Goal: Navigation & Orientation: Find specific page/section

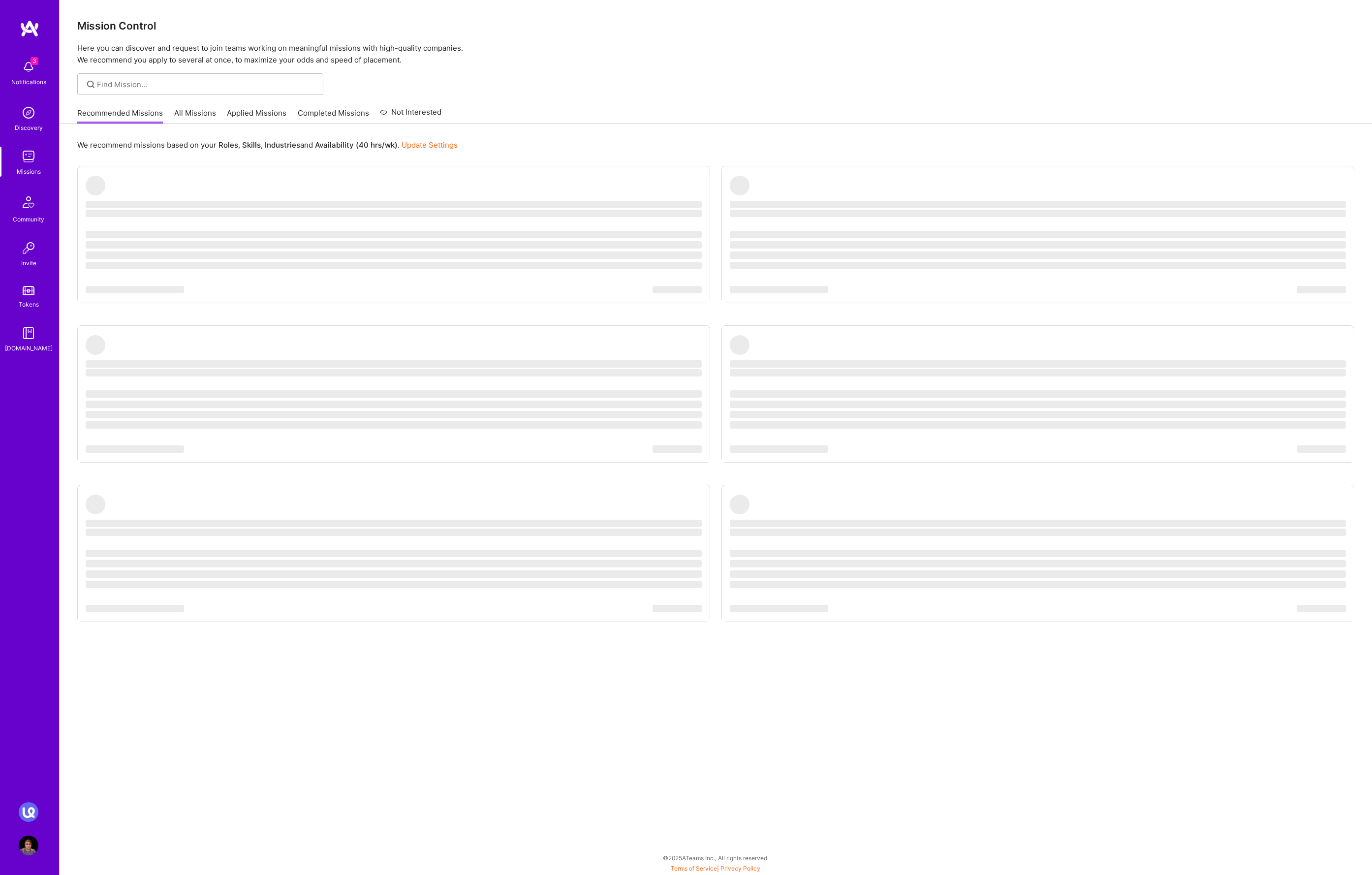
click at [24, 72] on img at bounding box center [29, 67] width 20 height 20
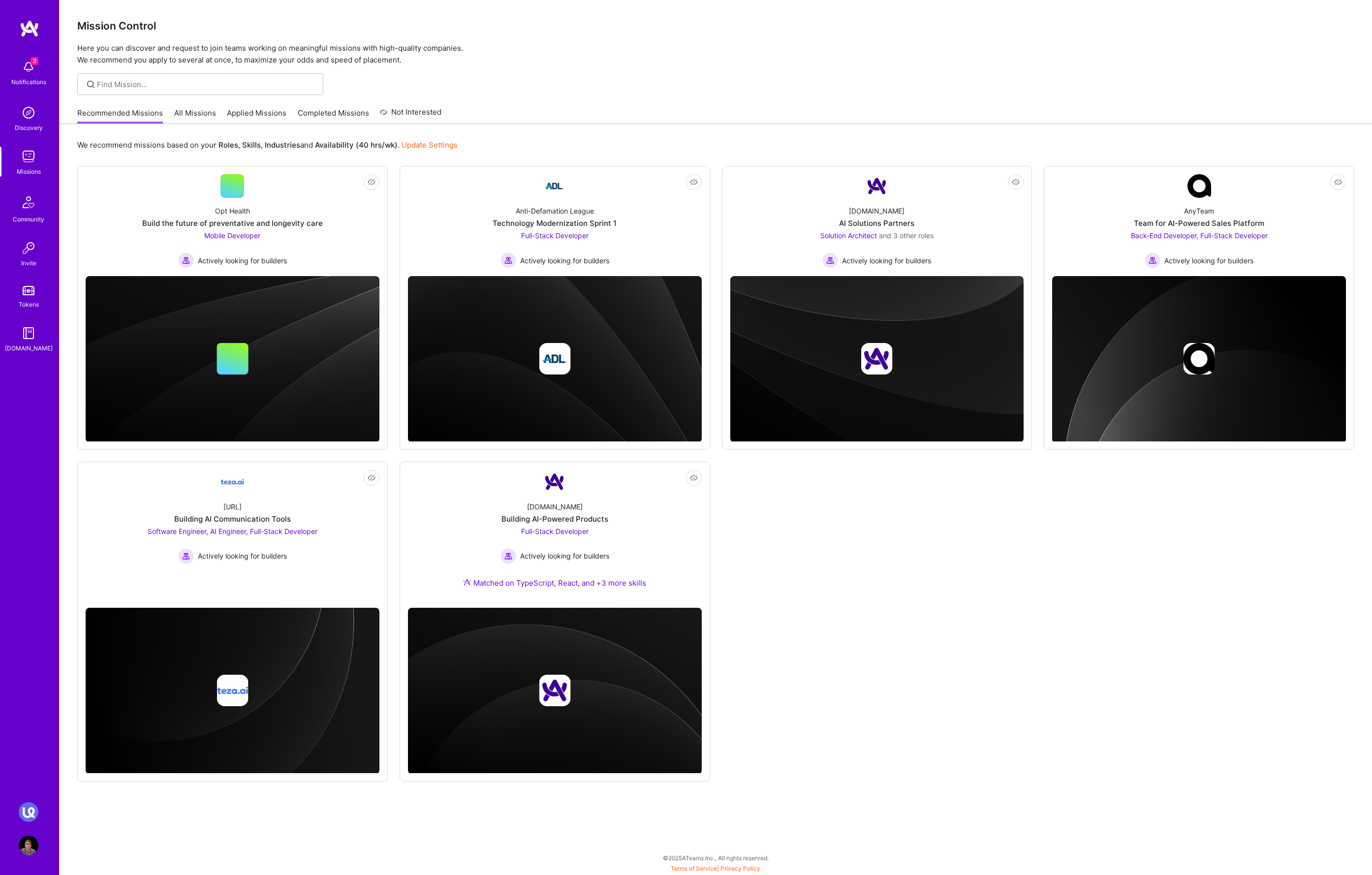
click at [25, 812] on img at bounding box center [29, 812] width 20 height 20
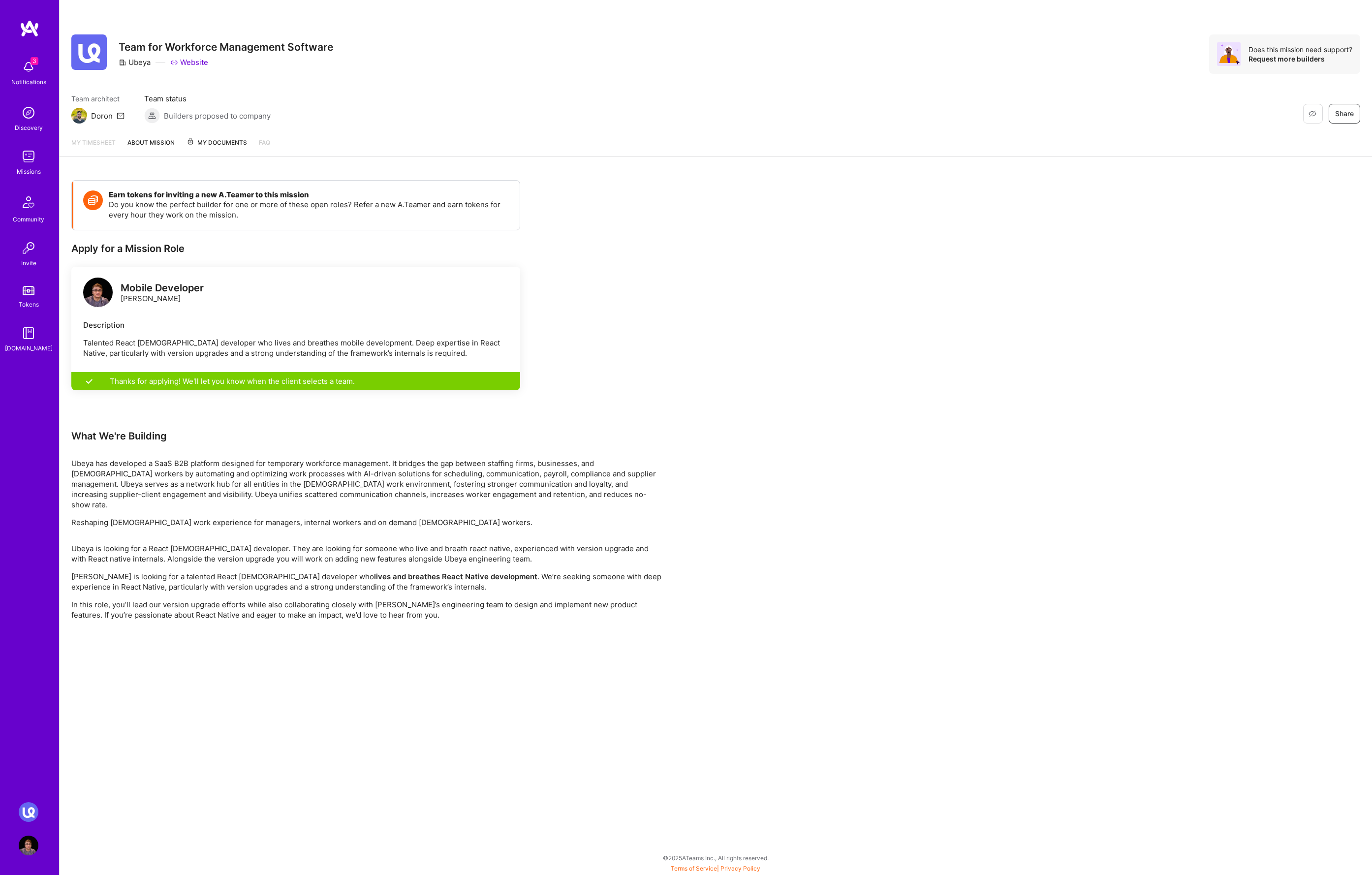
click at [36, 150] on img at bounding box center [29, 156] width 20 height 20
